Goal: Navigation & Orientation: Find specific page/section

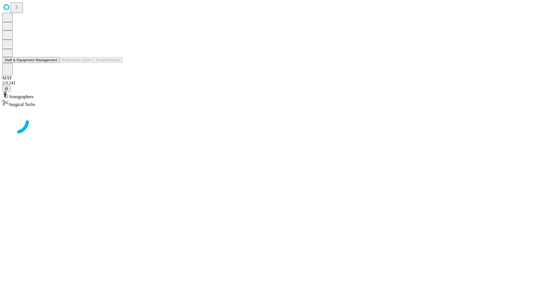
click at [53, 63] on button "Staff & Equipment Management" at bounding box center [30, 60] width 57 height 6
